Goal: Find specific page/section

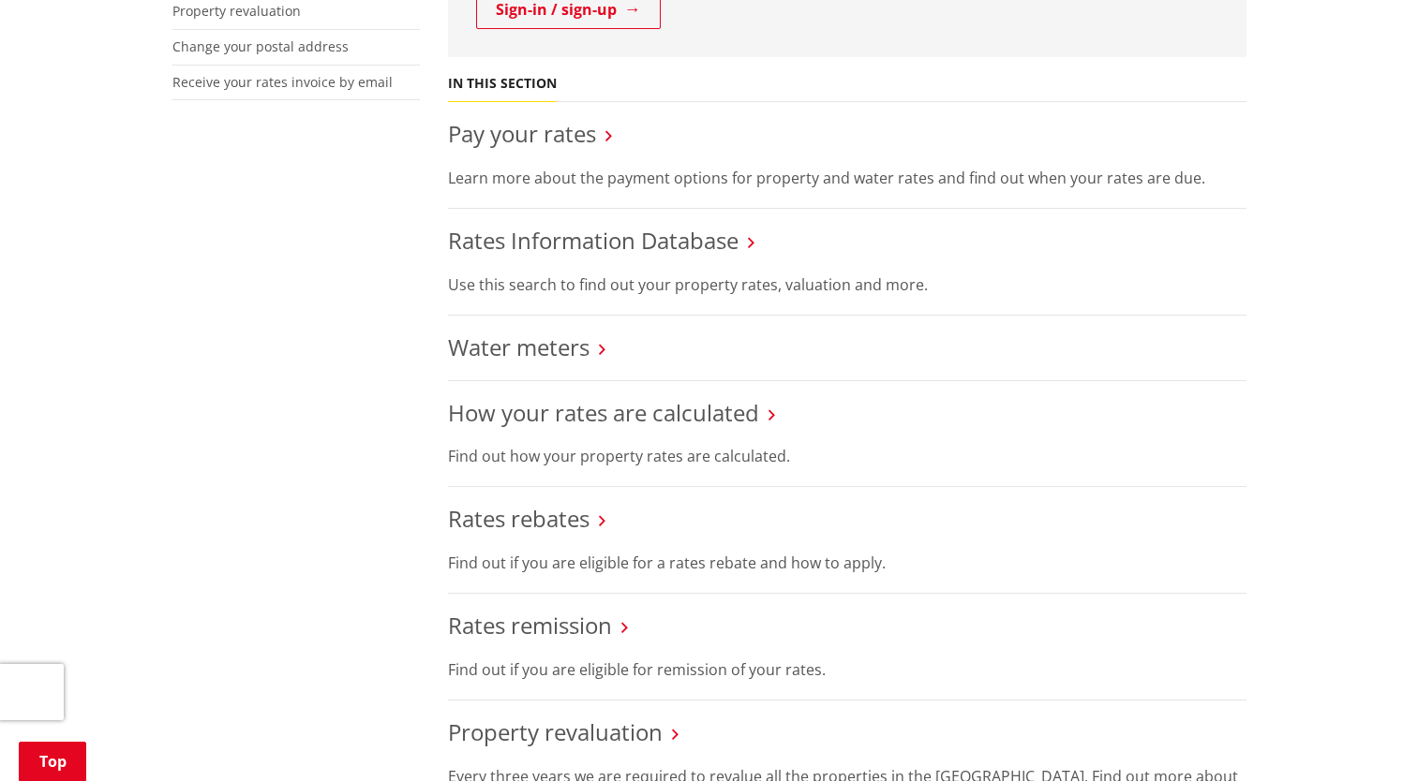
scroll to position [656, 0]
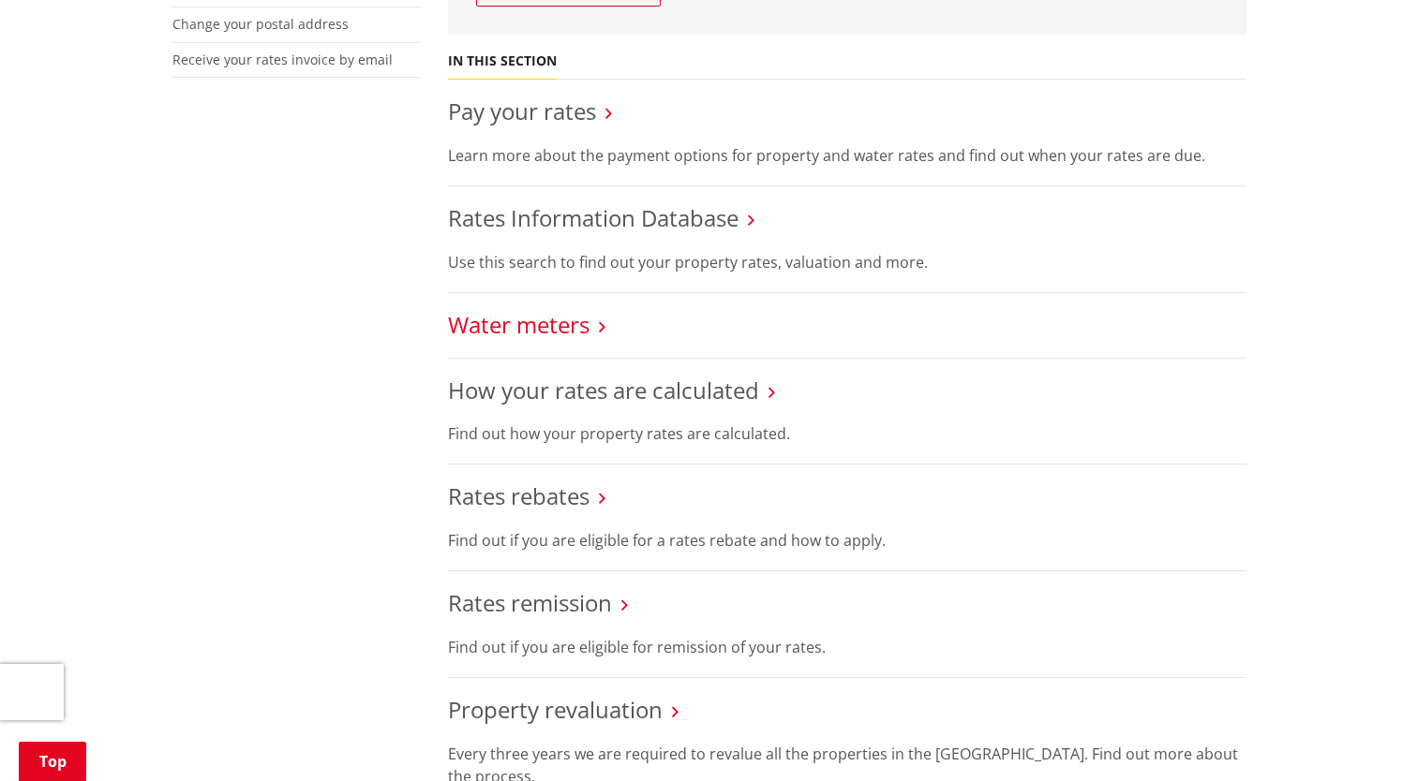
click at [559, 327] on link "Water meters" at bounding box center [518, 324] width 141 height 31
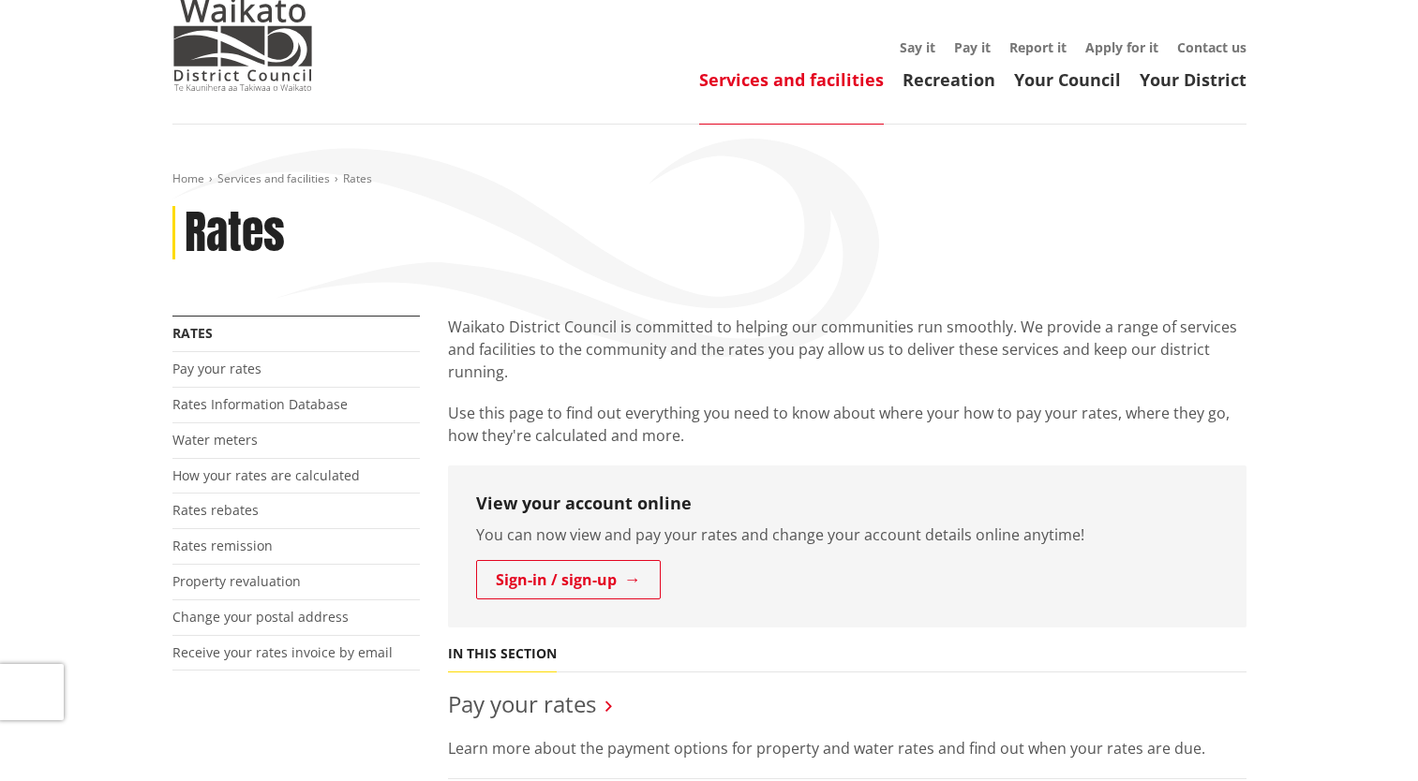
scroll to position [187, 0]
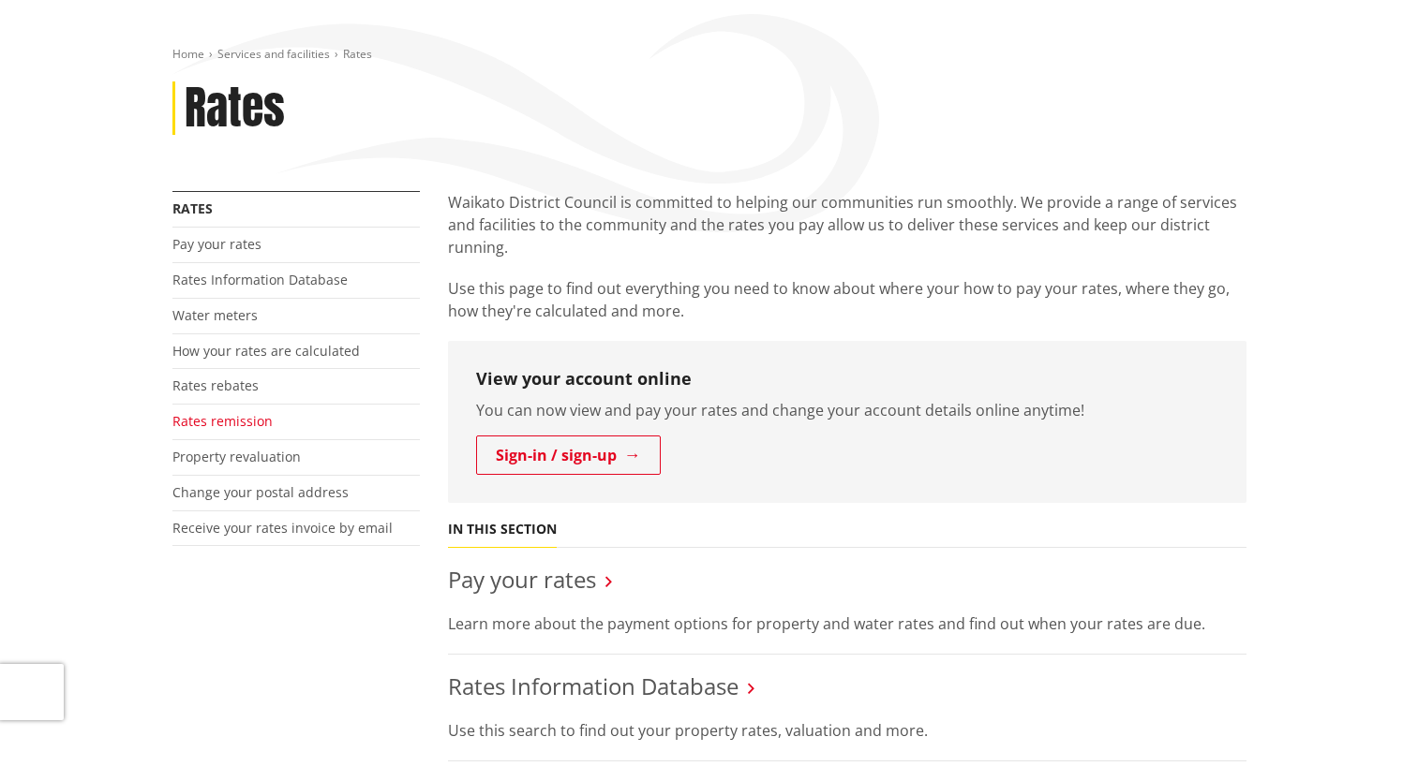
click at [199, 425] on link "Rates remission" at bounding box center [222, 421] width 100 height 18
